Goal: Find specific page/section: Find specific page/section

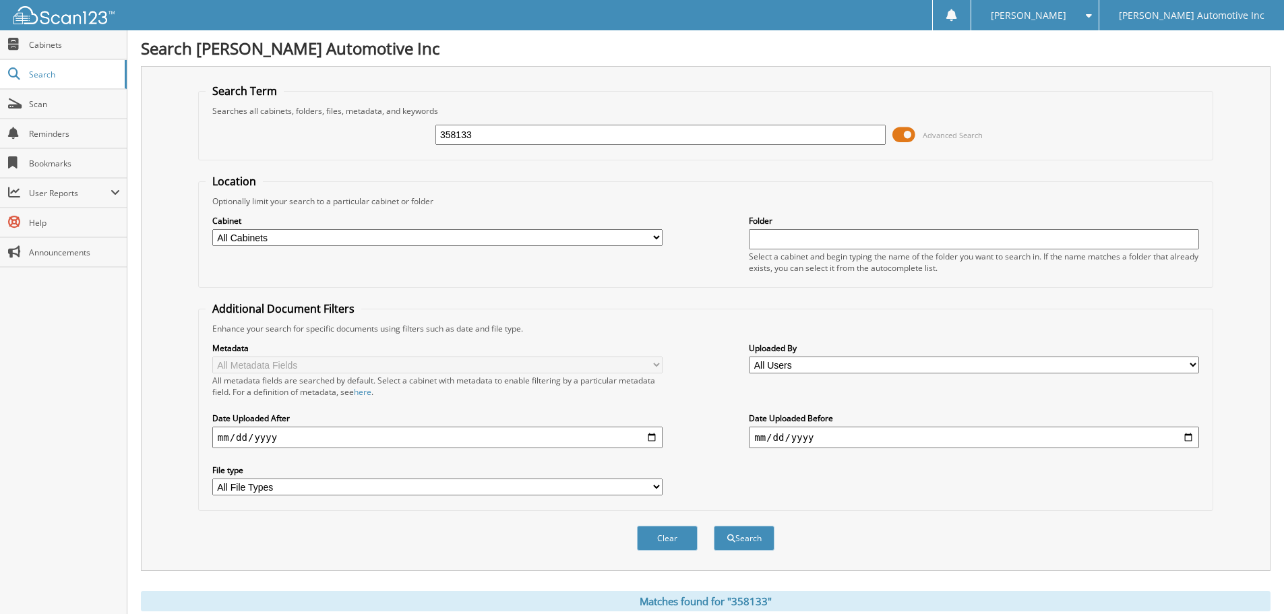
drag, startPoint x: 494, startPoint y: 138, endPoint x: 236, endPoint y: 134, distance: 257.6
click at [236, 134] on div "358133 Advanced Search" at bounding box center [706, 135] width 1000 height 36
type input "197120"
click at [714, 526] on button "Search" at bounding box center [744, 538] width 61 height 25
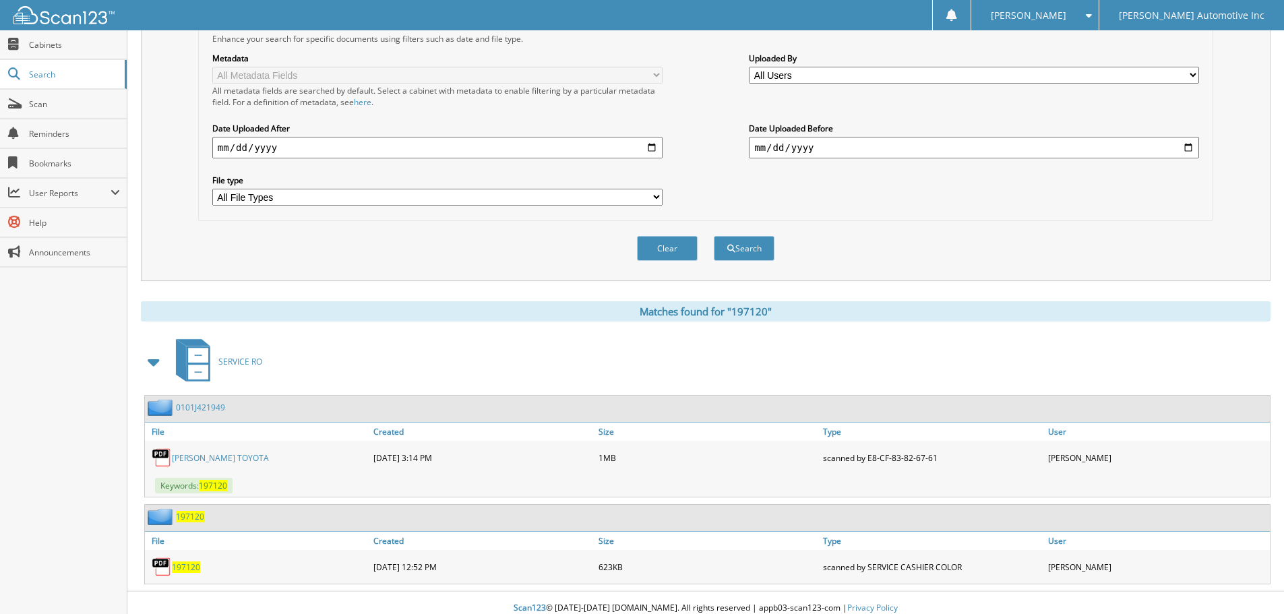
scroll to position [301, 0]
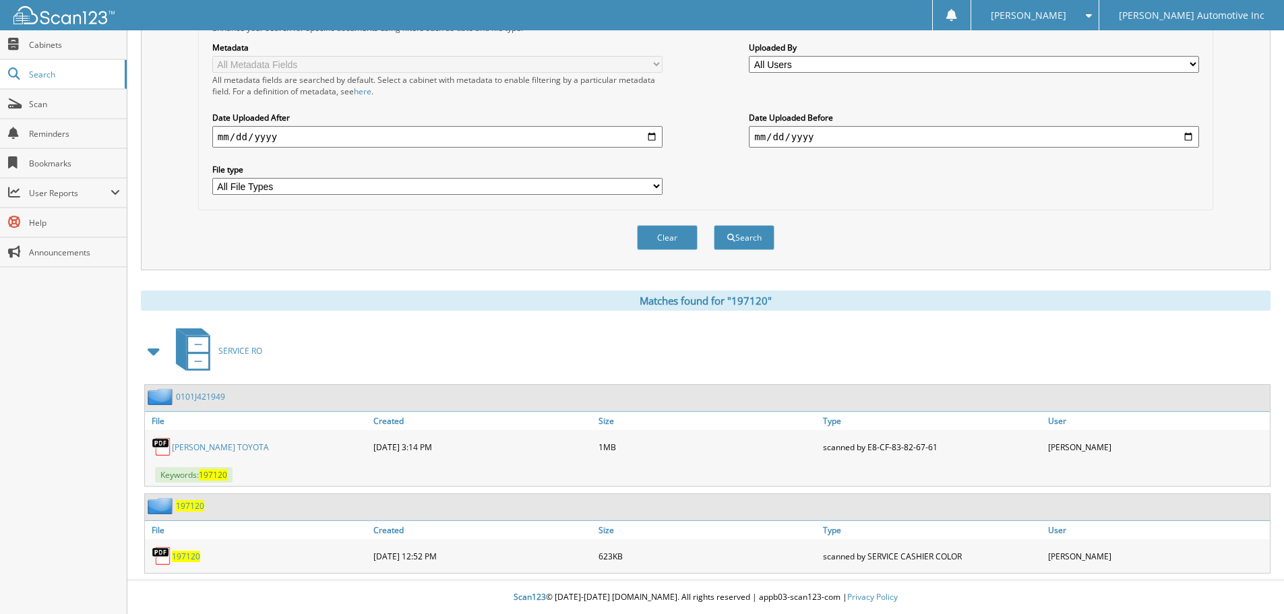
click at [224, 444] on link "[PERSON_NAME] TOYOTA" at bounding box center [220, 447] width 97 height 11
